Goal: Information Seeking & Learning: Understand process/instructions

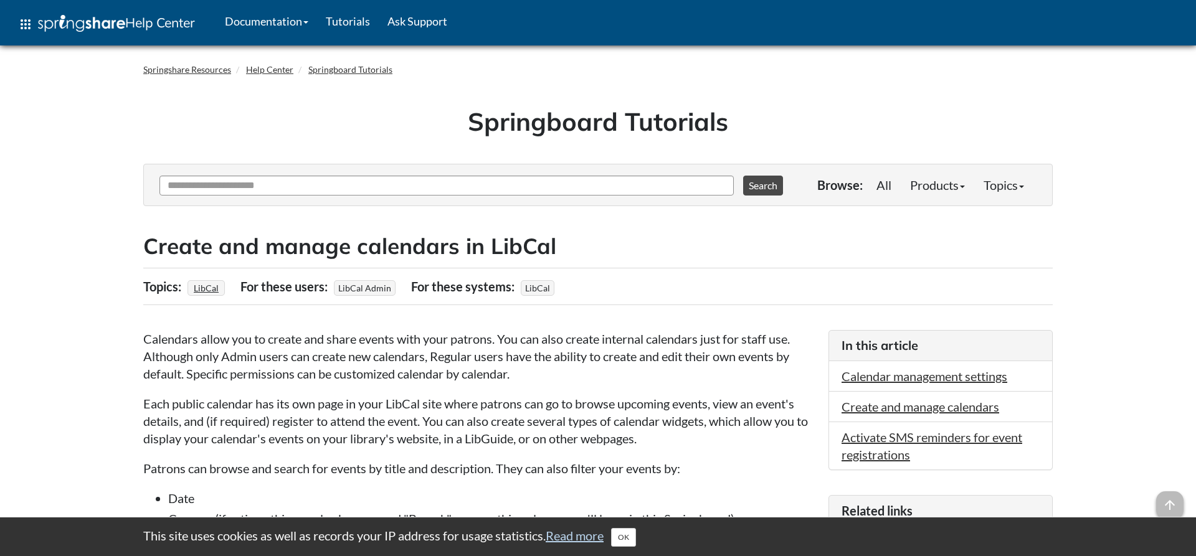
scroll to position [3748, 0]
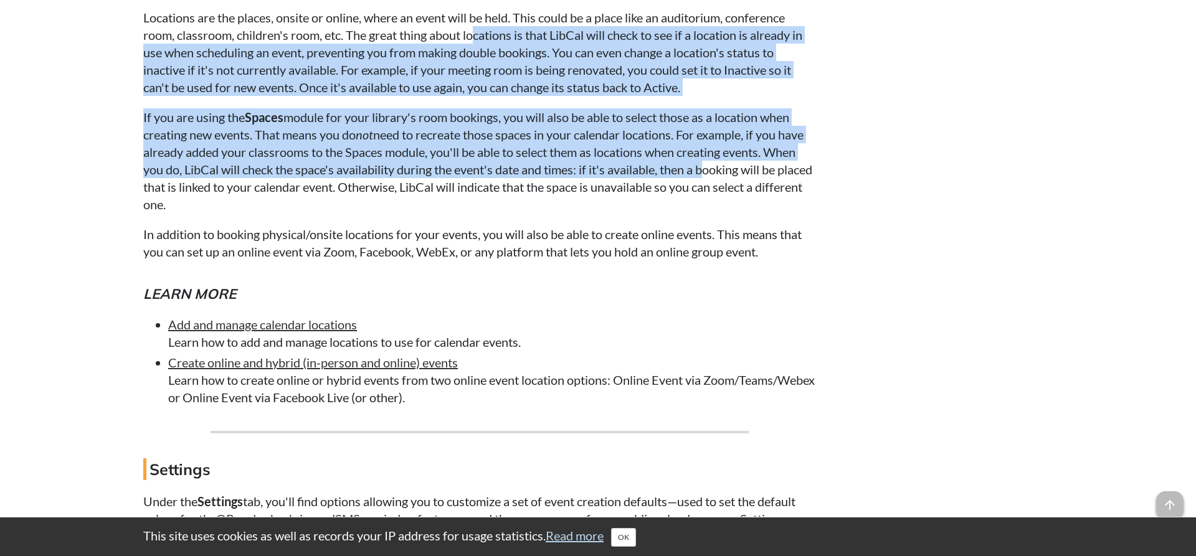
drag, startPoint x: 478, startPoint y: 57, endPoint x: 739, endPoint y: 191, distance: 294.1
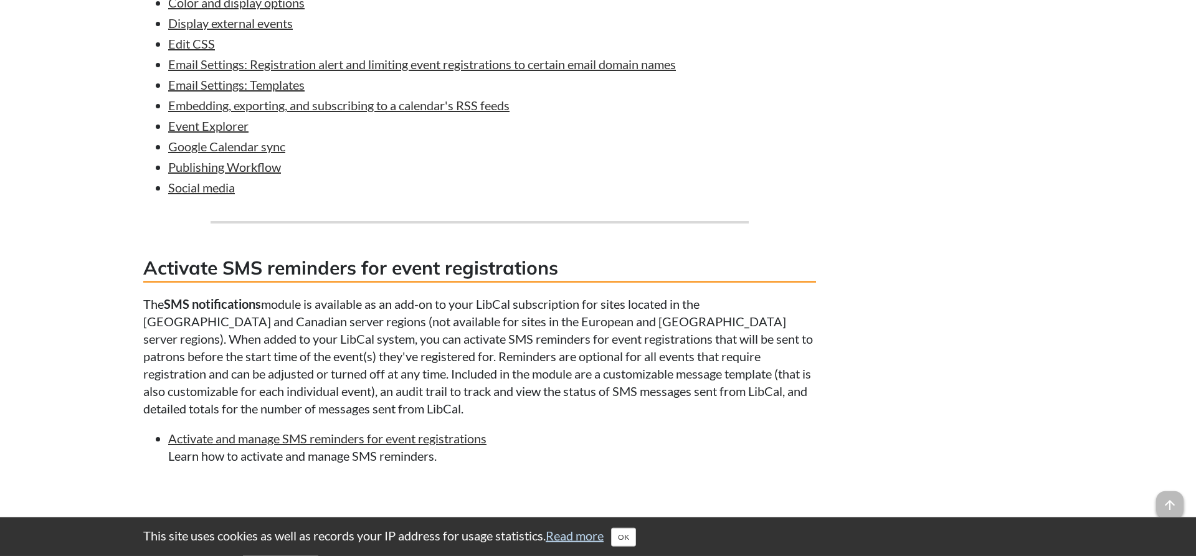
scroll to position [5971, 0]
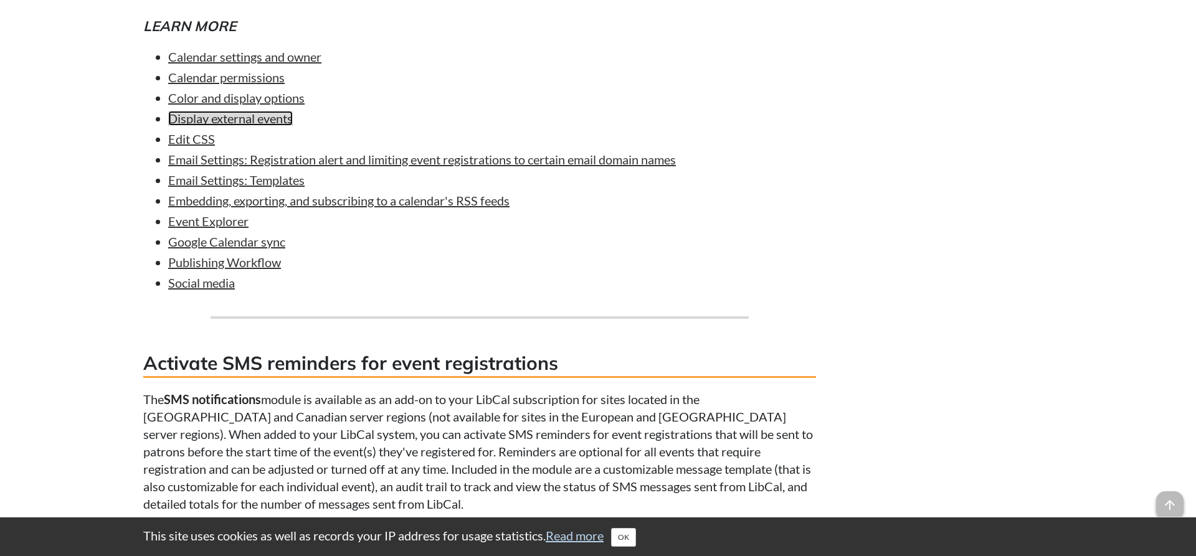
click at [214, 126] on link "Display external events" at bounding box center [230, 118] width 125 height 15
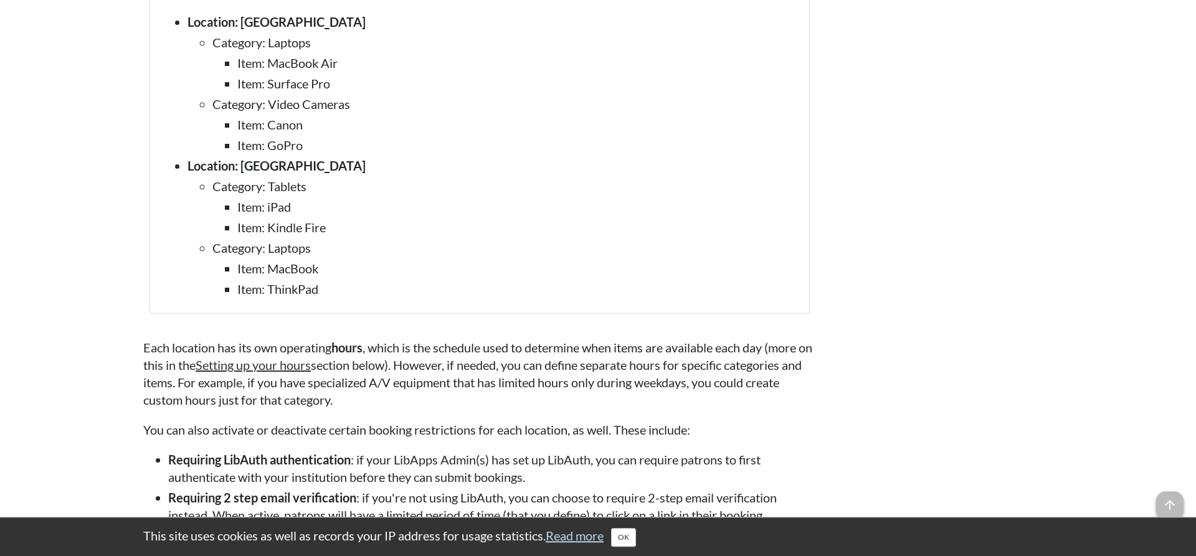
scroll to position [1207, 0]
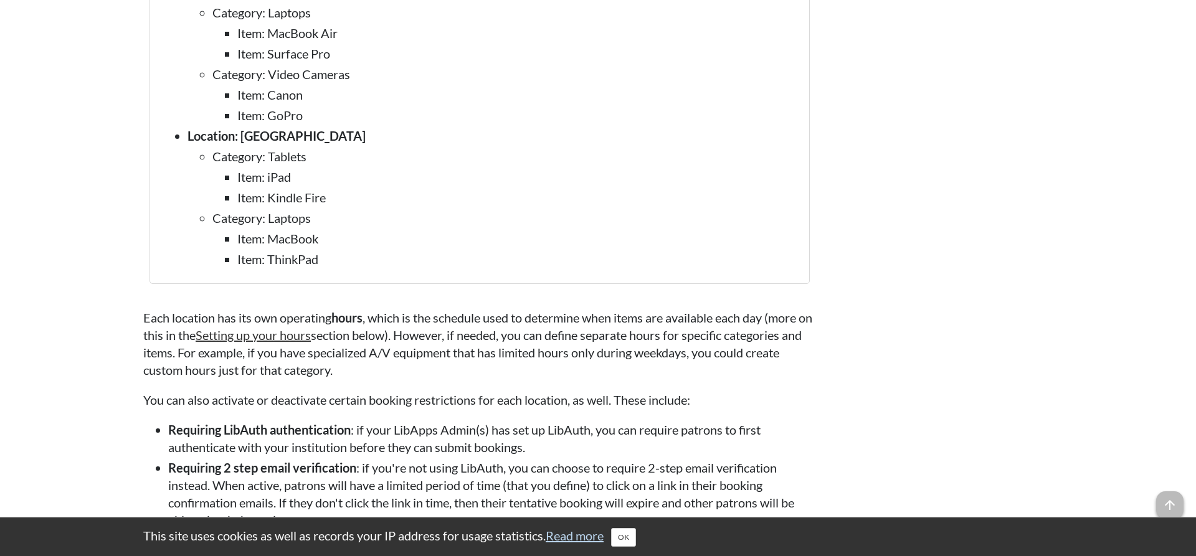
click at [442, 284] on div "Location: [GEOGRAPHIC_DATA] Category: Laptops Item: MacBook Air Item: Surface P…" at bounding box center [479, 125] width 660 height 317
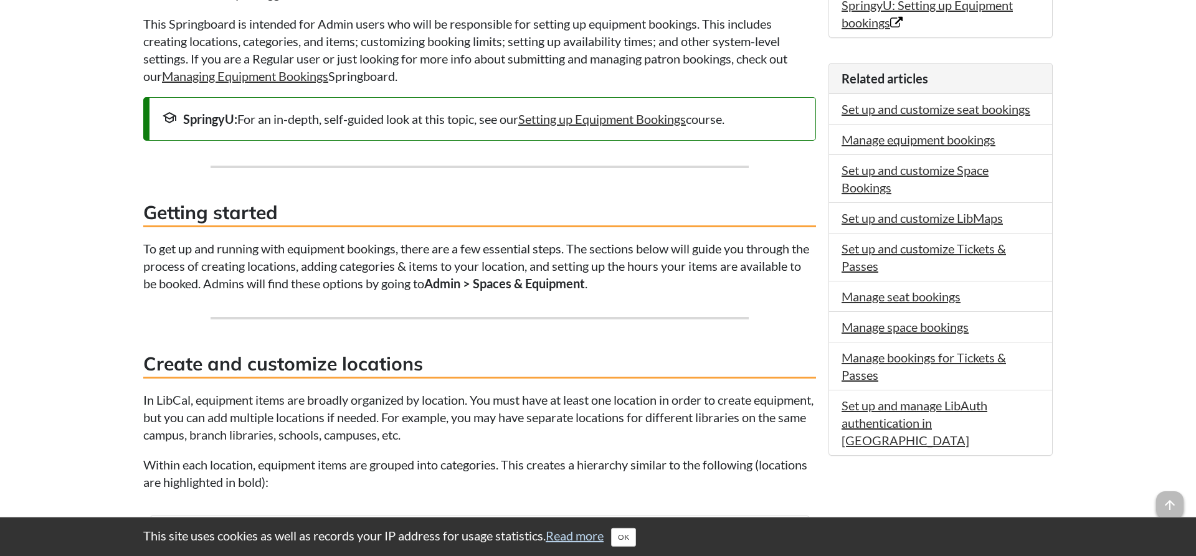
scroll to position [635, 0]
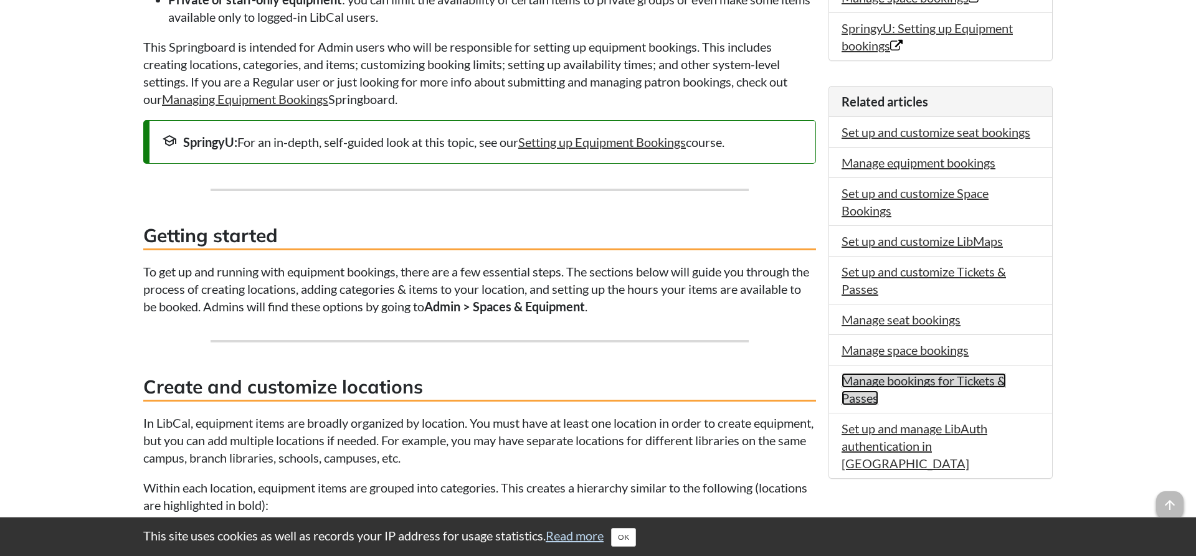
click at [940, 381] on link "Manage bookings for Tickets & Passes" at bounding box center [923, 389] width 164 height 32
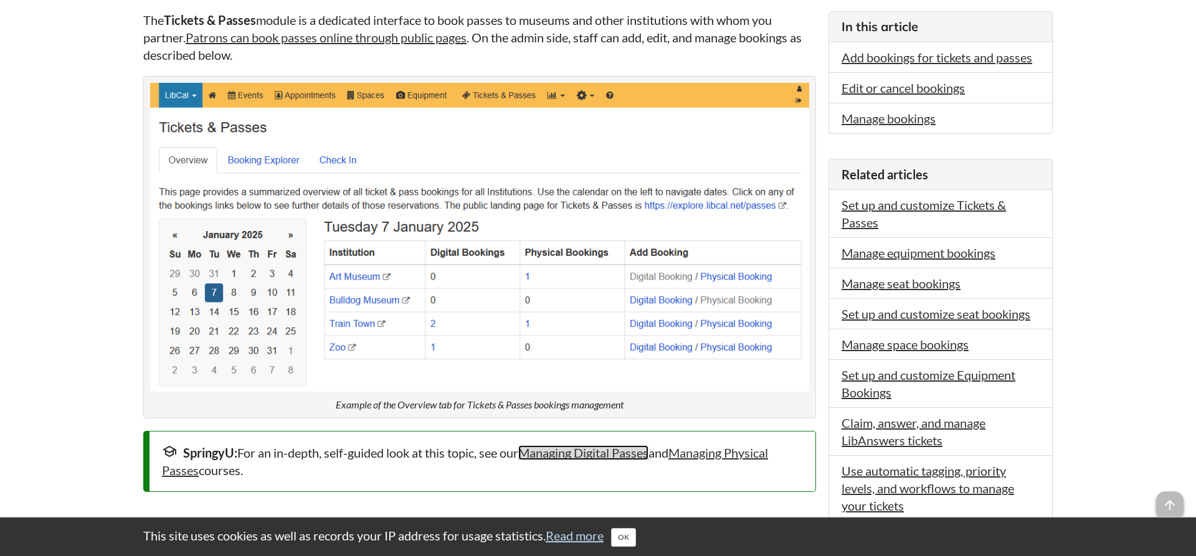
scroll to position [318, 0]
